Goal: Task Accomplishment & Management: Manage account settings

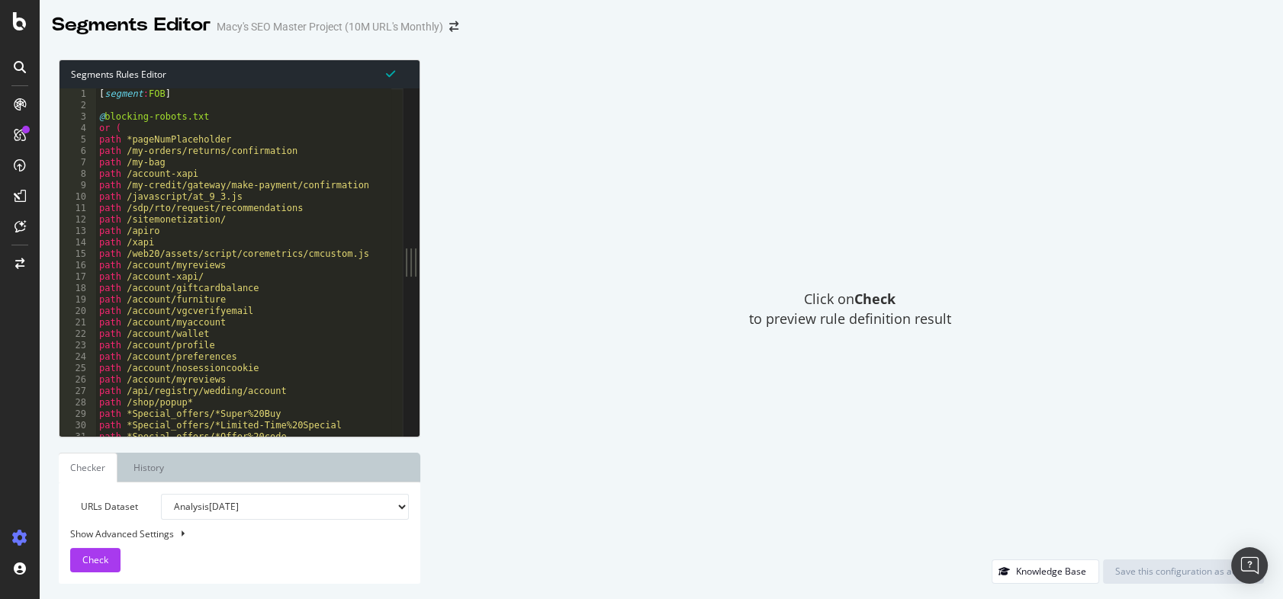
click at [23, 10] on div at bounding box center [20, 299] width 40 height 599
click at [21, 15] on icon at bounding box center [20, 21] width 14 height 18
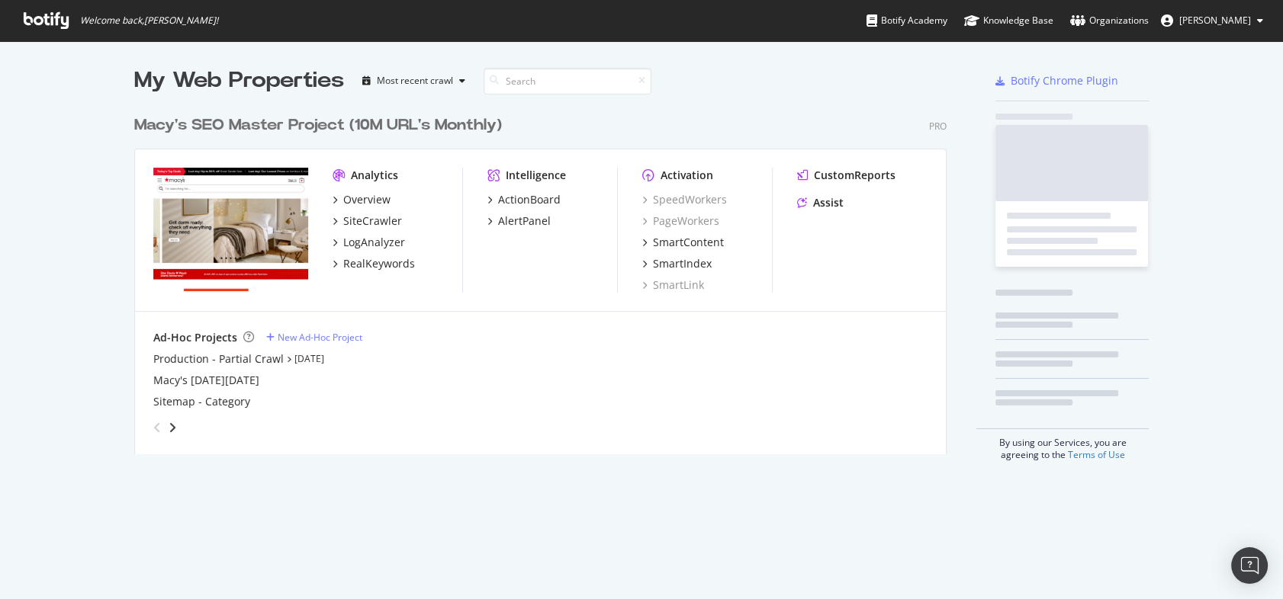
scroll to position [589, 1262]
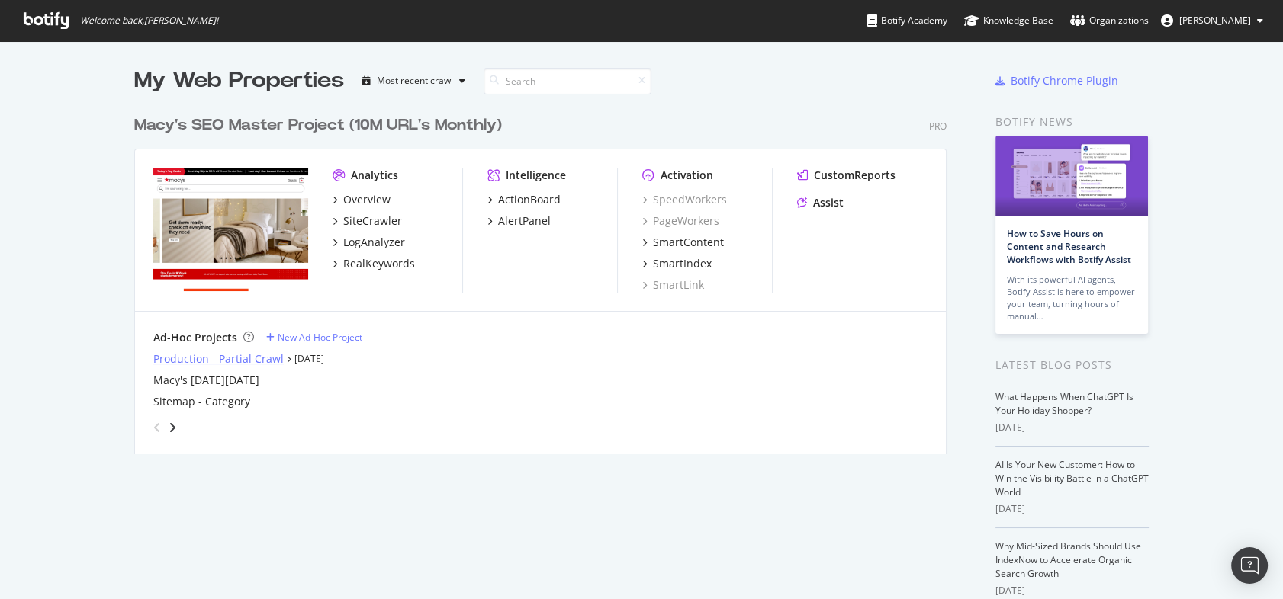
click at [223, 359] on div "Production - Partial Crawl" at bounding box center [218, 359] width 130 height 15
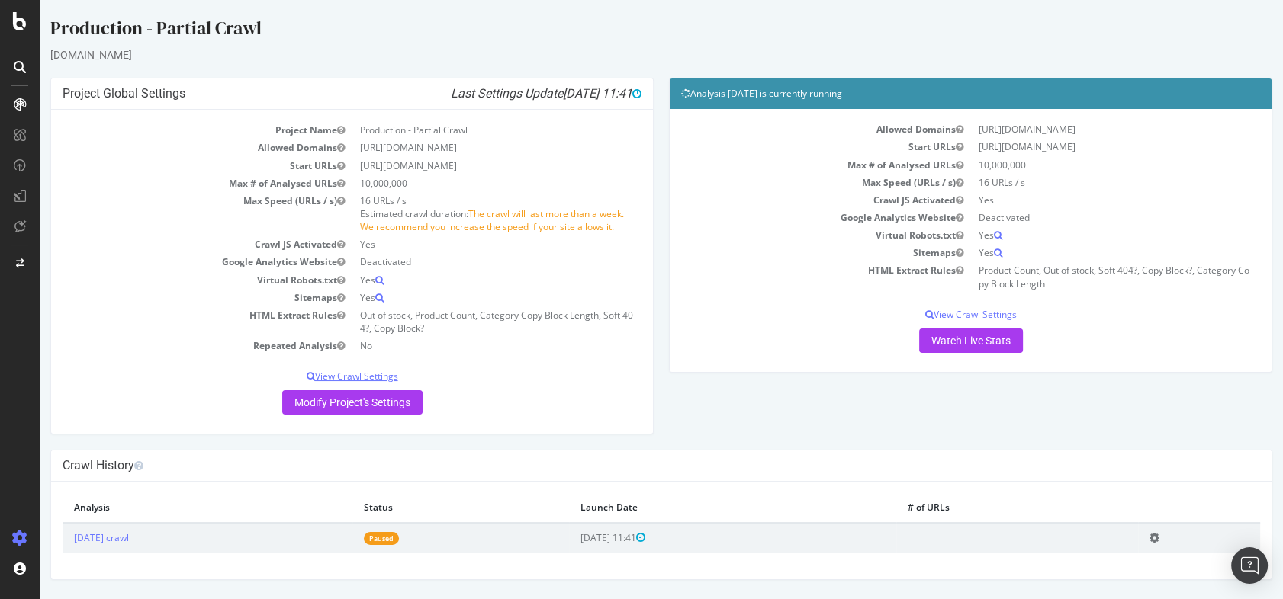
click at [363, 372] on p "View Crawl Settings" at bounding box center [352, 376] width 579 height 13
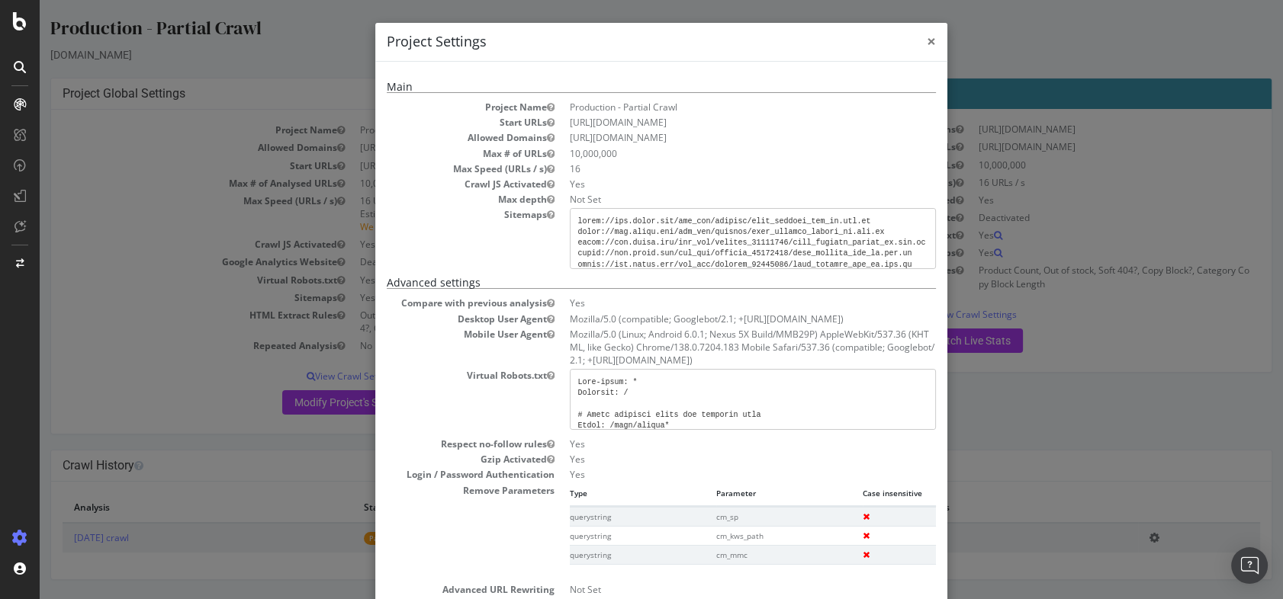
click at [927, 39] on span "×" at bounding box center [931, 41] width 9 height 21
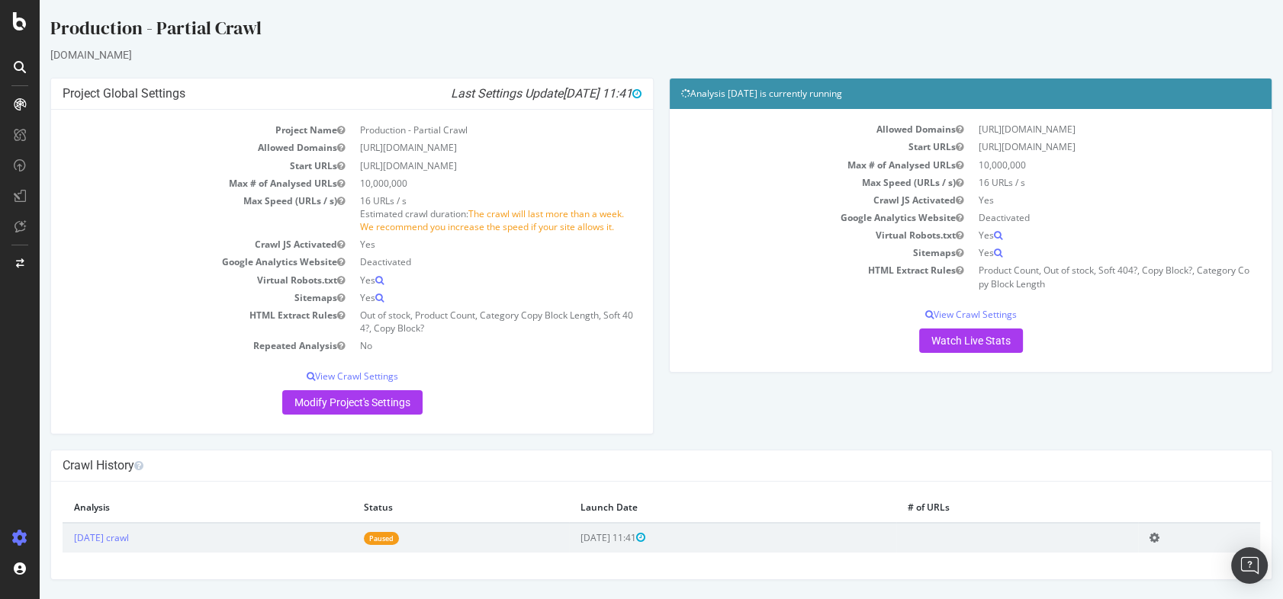
click at [1159, 539] on icon at bounding box center [1154, 537] width 10 height 11
click at [1098, 583] on link "Delete analysis" at bounding box center [1098, 581] width 122 height 21
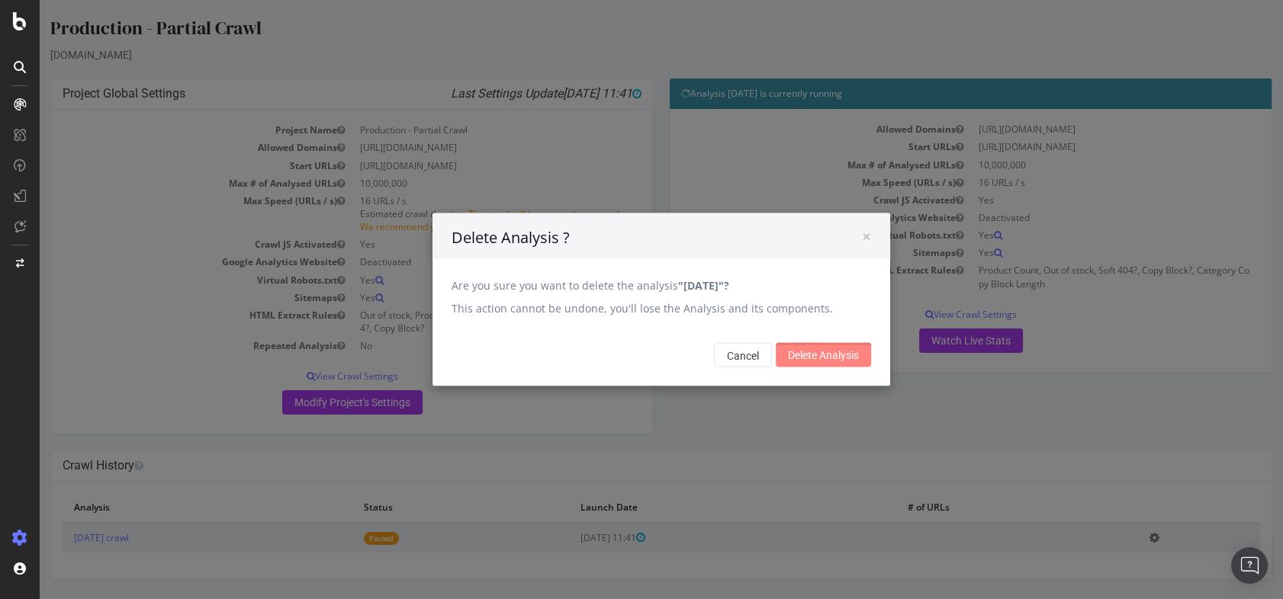
click at [827, 358] on input "Delete Analysis" at bounding box center [823, 355] width 95 height 24
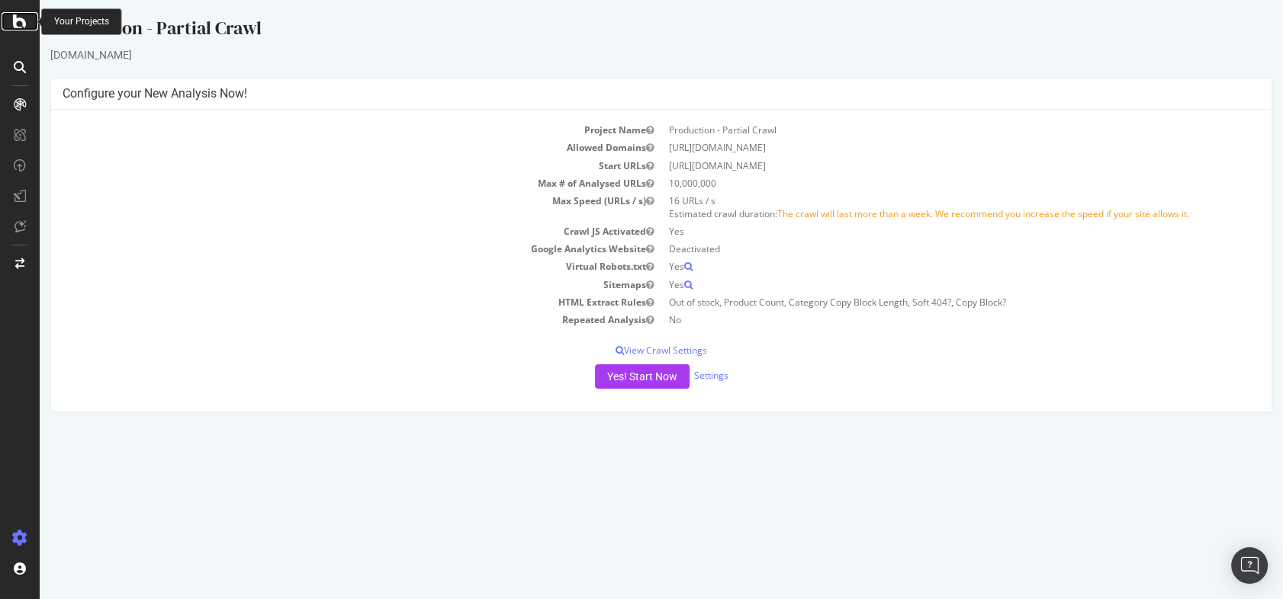
click at [26, 18] on icon at bounding box center [20, 21] width 14 height 18
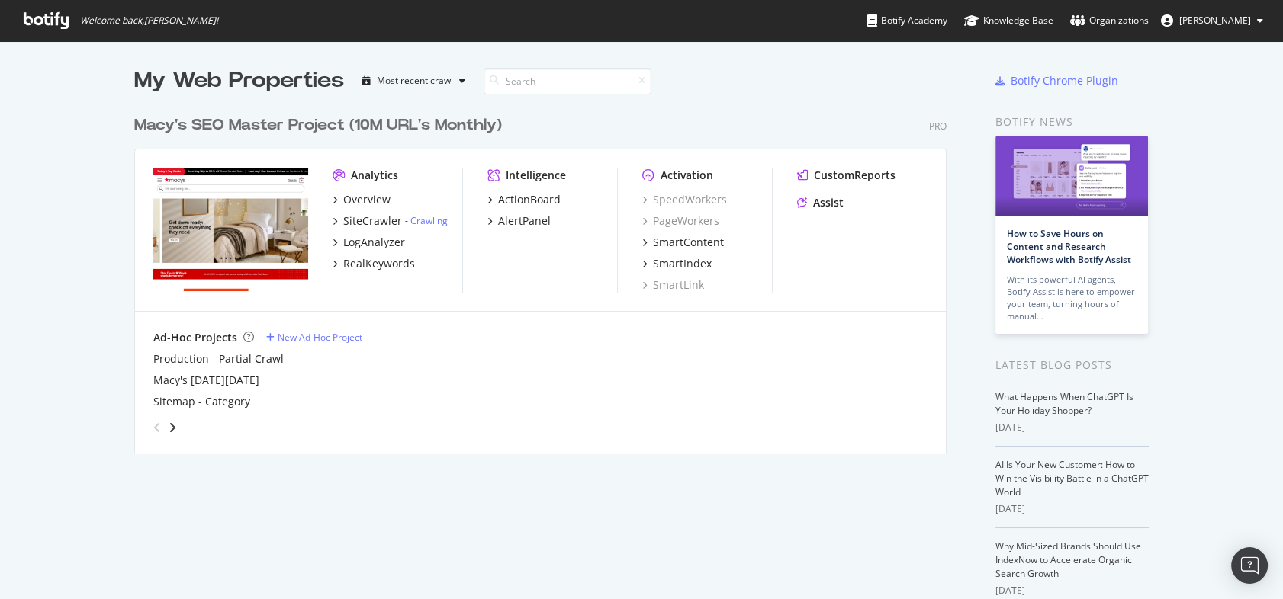
scroll to position [589, 1262]
